Goal: Find specific page/section: Find specific page/section

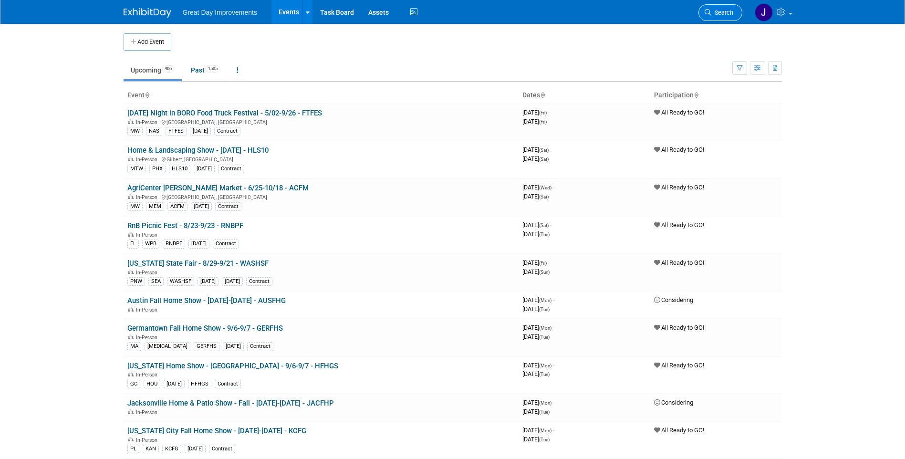
click at [406, 15] on span "Search" at bounding box center [722, 12] width 22 height 7
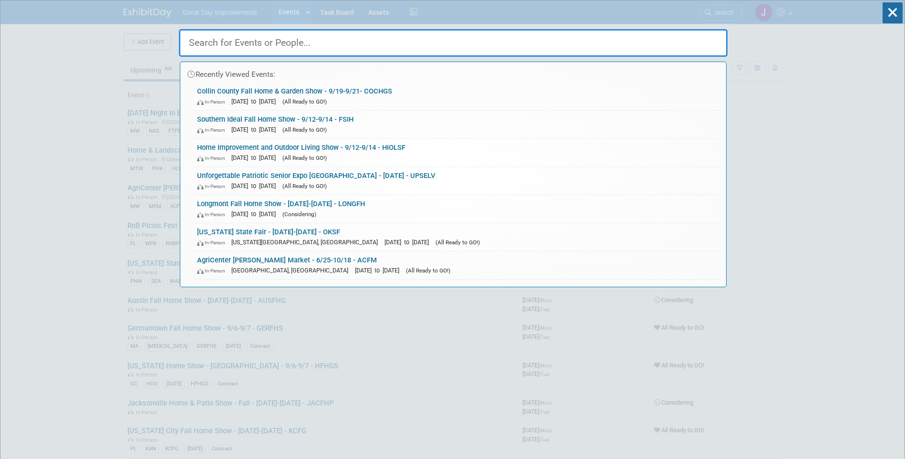
click at [285, 46] on input "text" at bounding box center [453, 43] width 549 height 28
paste input "SEPCFM"
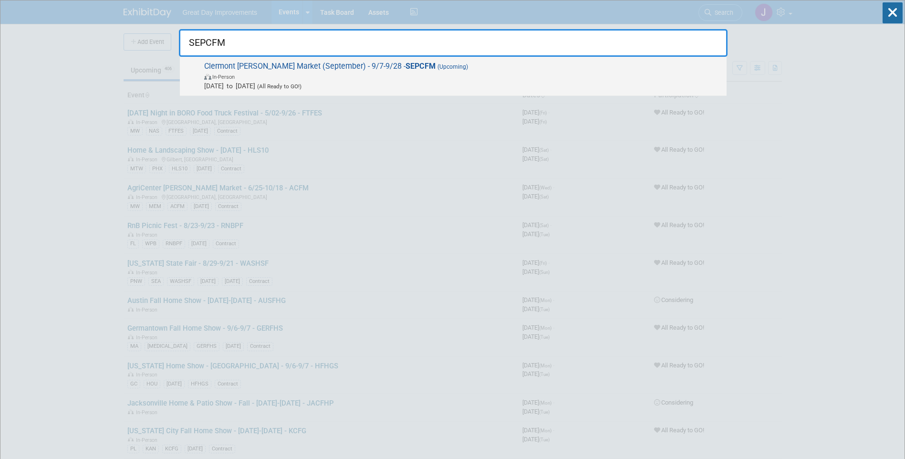
type input "SEPCFM"
click at [342, 83] on span "[DATE] to [DATE] (All Ready to GO!)" at bounding box center [463, 86] width 518 height 10
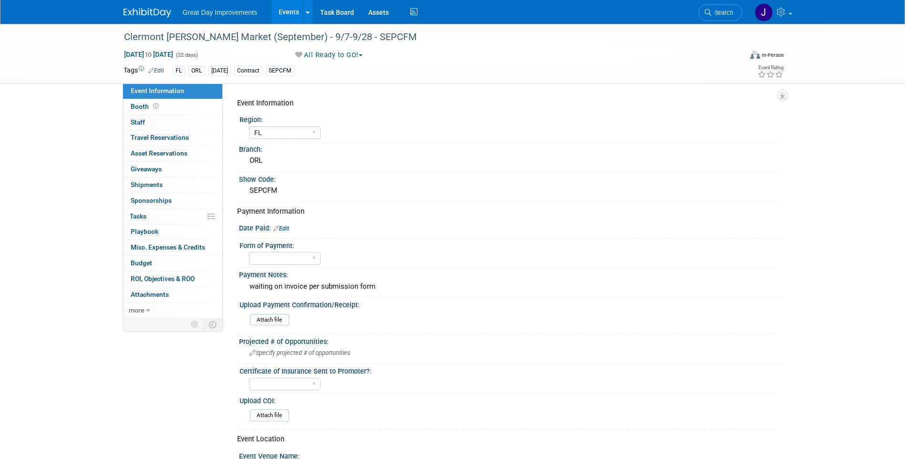
select select "FL"
click at [164, 41] on div "Clermont [PERSON_NAME] Market (September) - 9/7-9/28 - SEPCFM" at bounding box center [424, 37] width 607 height 17
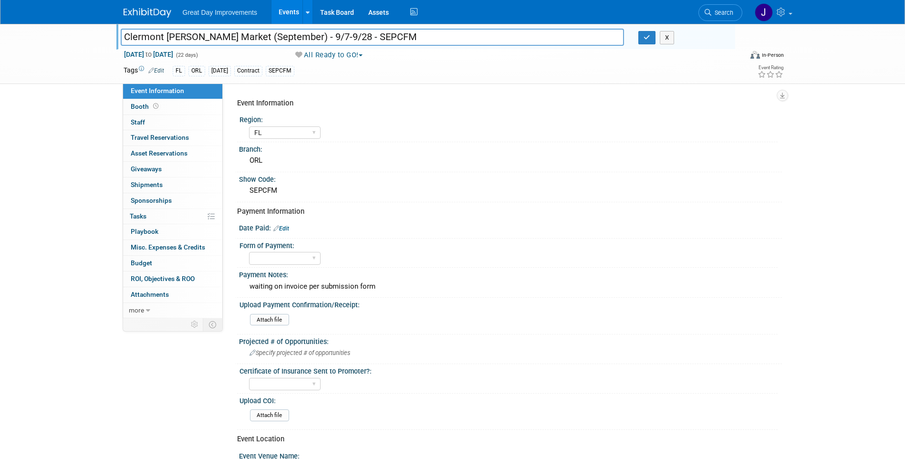
click at [144, 35] on input "Clermont [PERSON_NAME] Market (September) - 9/7-9/28 - SEPCFM" at bounding box center [373, 37] width 504 height 17
drag, startPoint x: 144, startPoint y: 35, endPoint x: 377, endPoint y: 40, distance: 233.3
click at [377, 40] on input "Clermont [PERSON_NAME] Market (September) - 9/7-9/28 - SEPCFM" at bounding box center [373, 37] width 504 height 17
